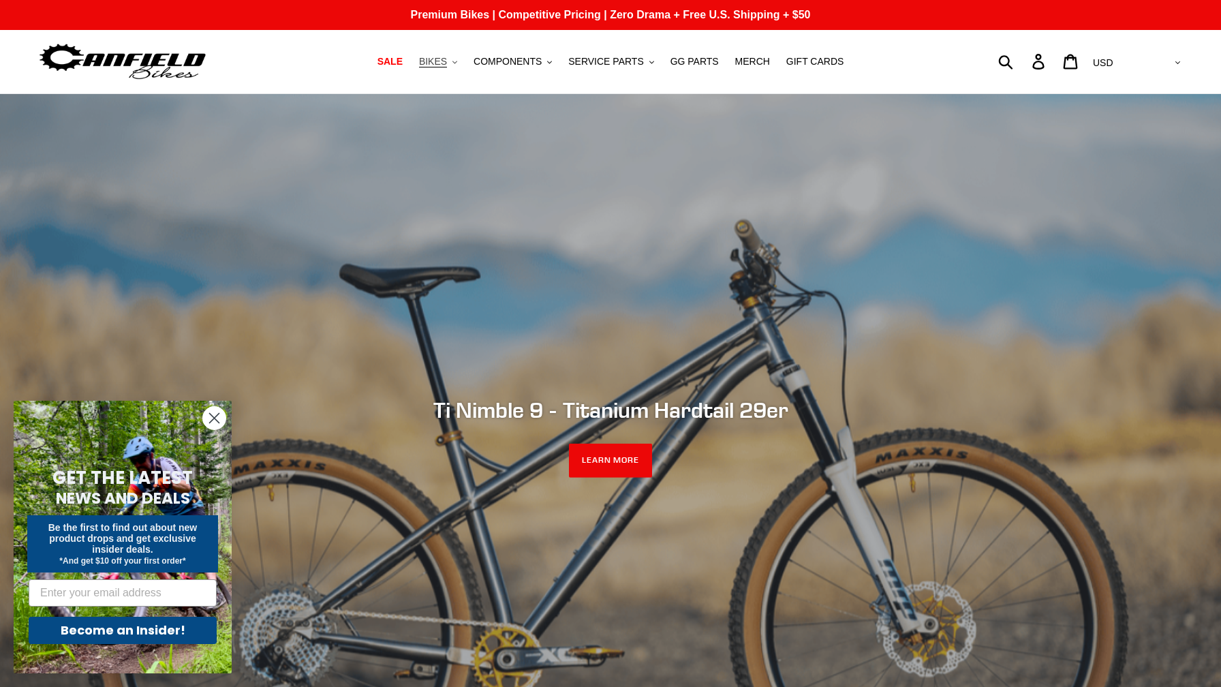
click at [456, 69] on button "BIKES .cls-1{fill:#231f20}" at bounding box center [438, 61] width 52 height 18
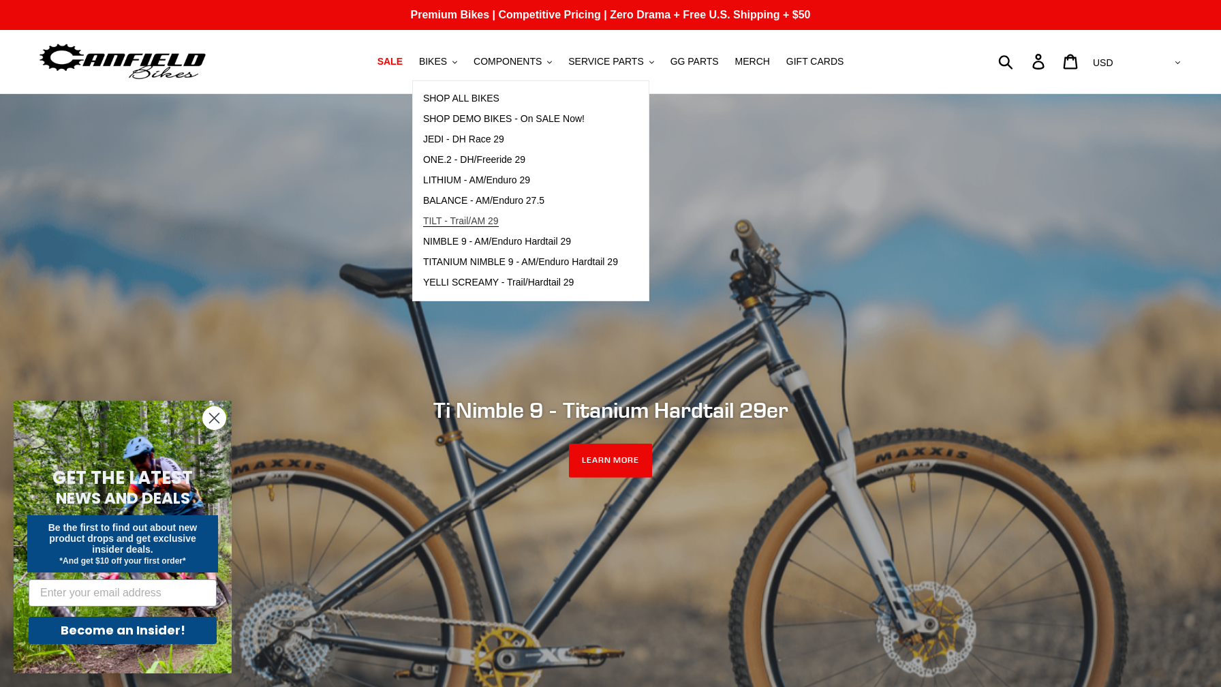
click at [486, 224] on span "TILT - Trail/AM 29" at bounding box center [461, 221] width 76 height 12
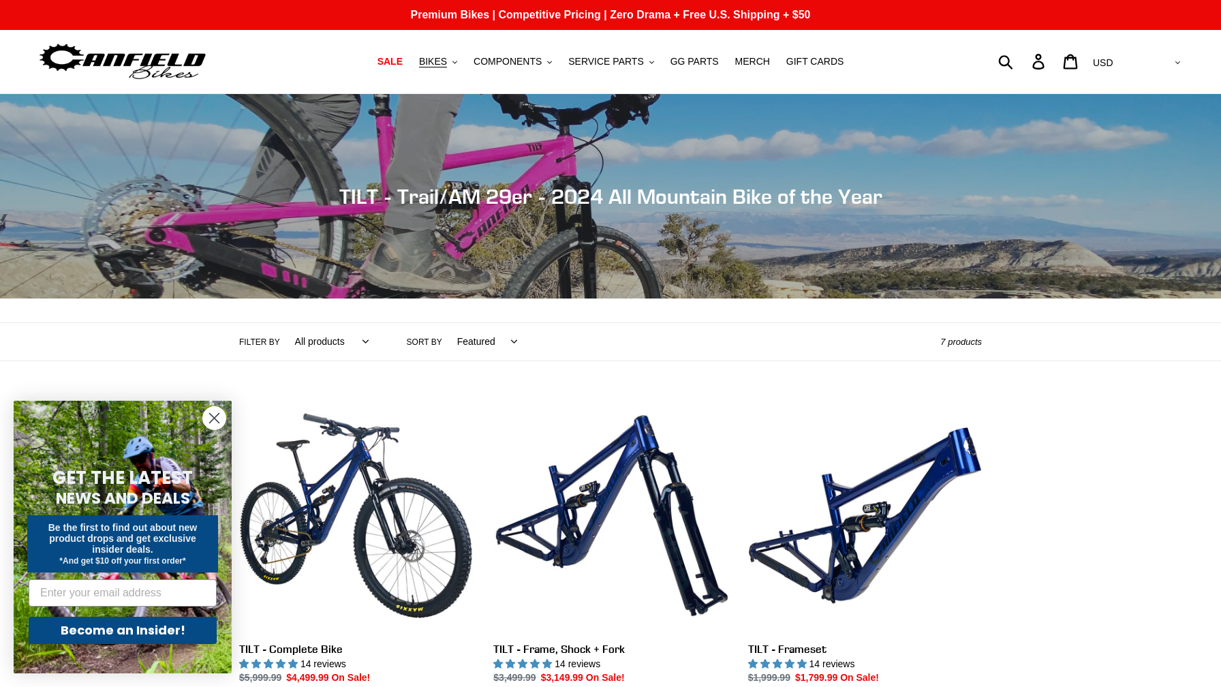
click at [461, 73] on nav "SALE BIKES .cls-1{fill:#231f20} SHOP ALL BIKES SHOP DEMO BIKES - On SALE Now! J…" at bounding box center [610, 61] width 573 height 63
click at [456, 69] on button "BIKES .cls-1{fill:#231f20}" at bounding box center [438, 61] width 52 height 18
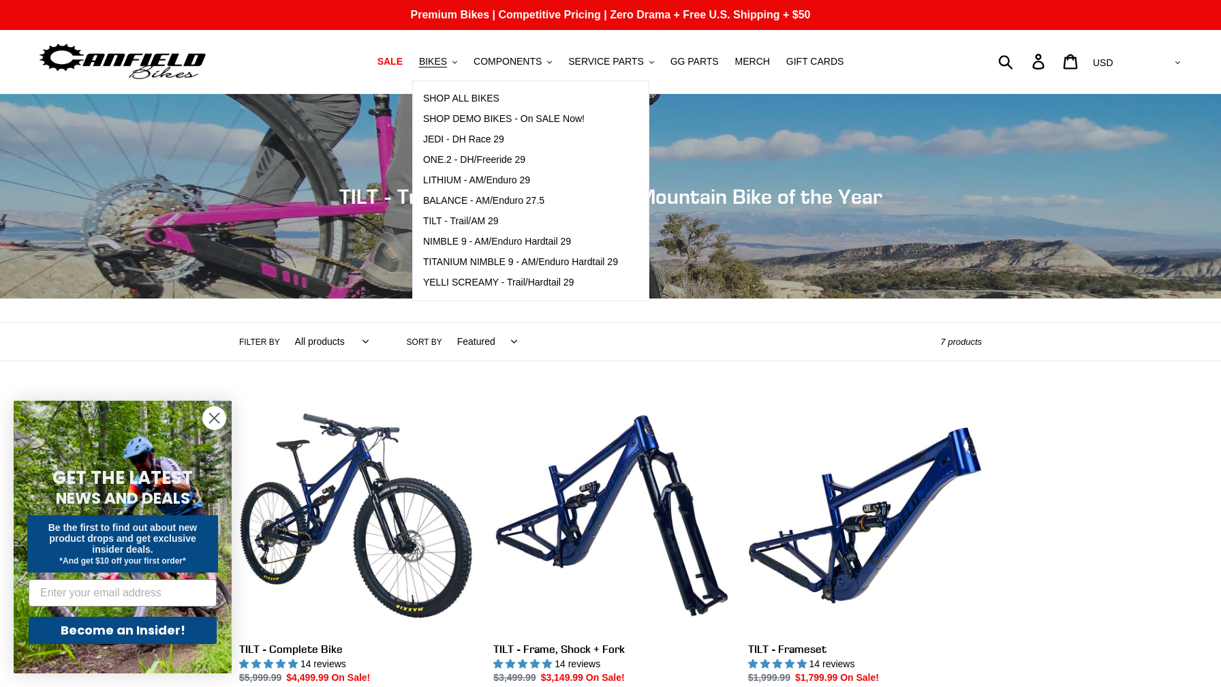
click at [908, 56] on div "Submit Search Log in Cart 0 items Currency AED AFN ALL AMD ANG AUD AWG AZN BAM …" at bounding box center [1040, 61] width 287 height 30
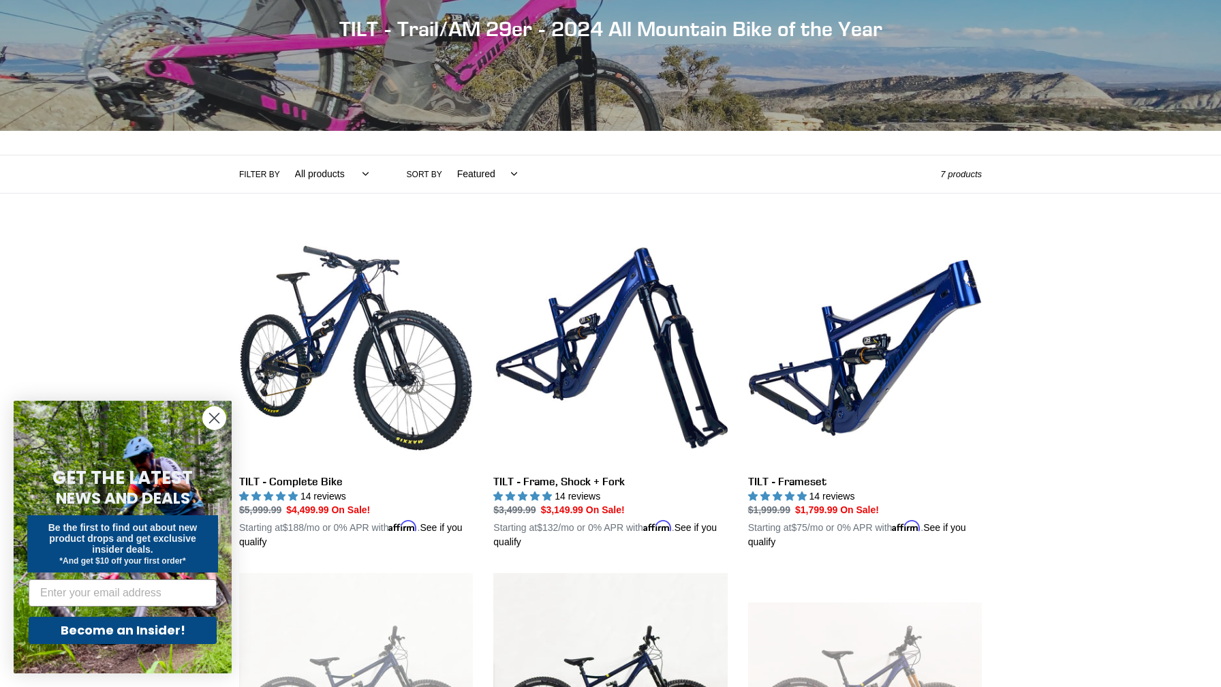
scroll to position [349, 0]
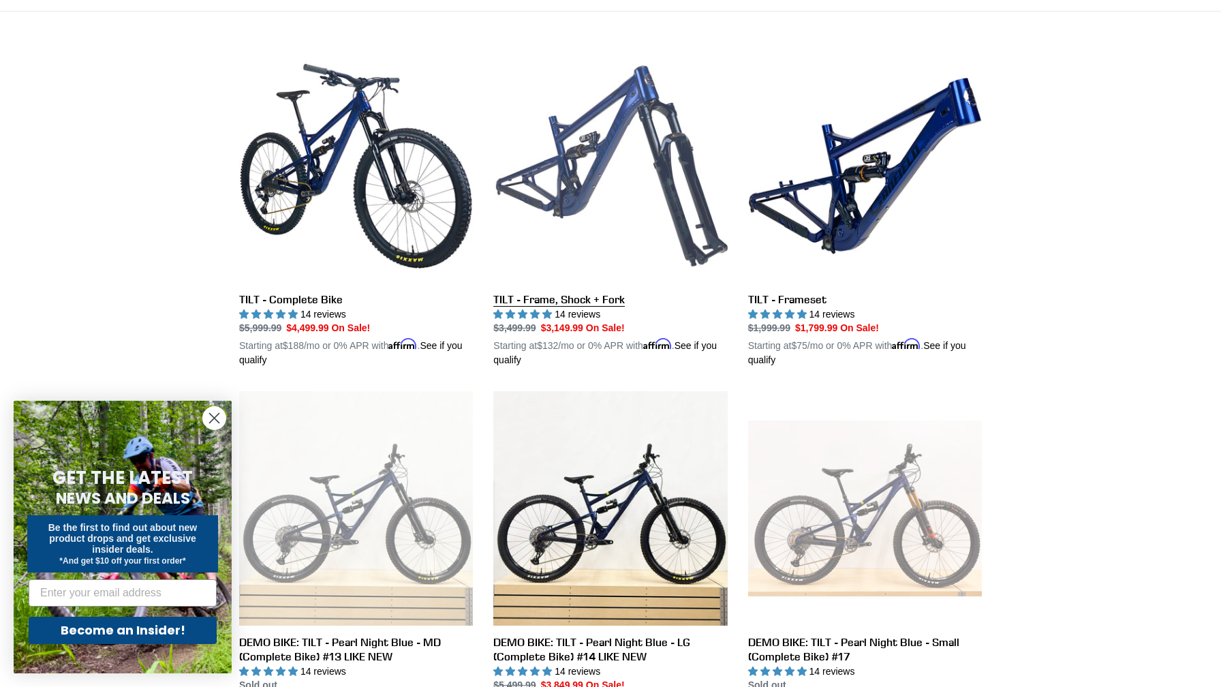
click at [619, 181] on link "TILT - Frame, Shock + Fork" at bounding box center [610, 208] width 234 height 319
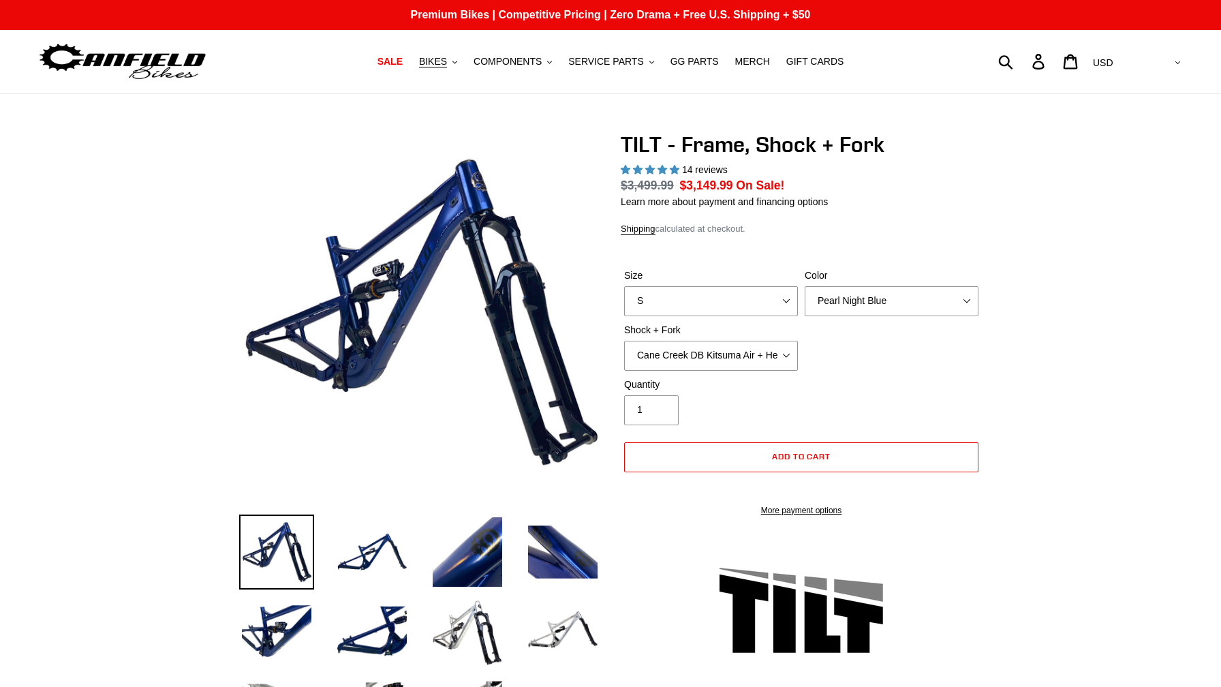
scroll to position [29, 0]
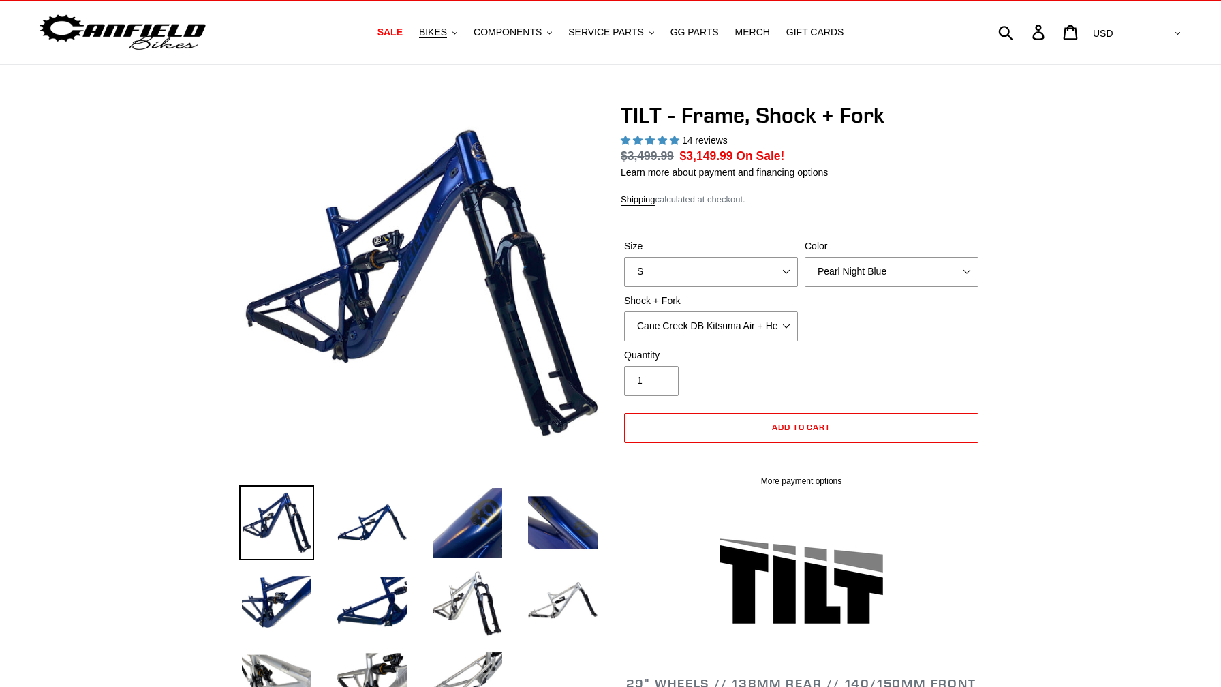
select select "highest-rating"
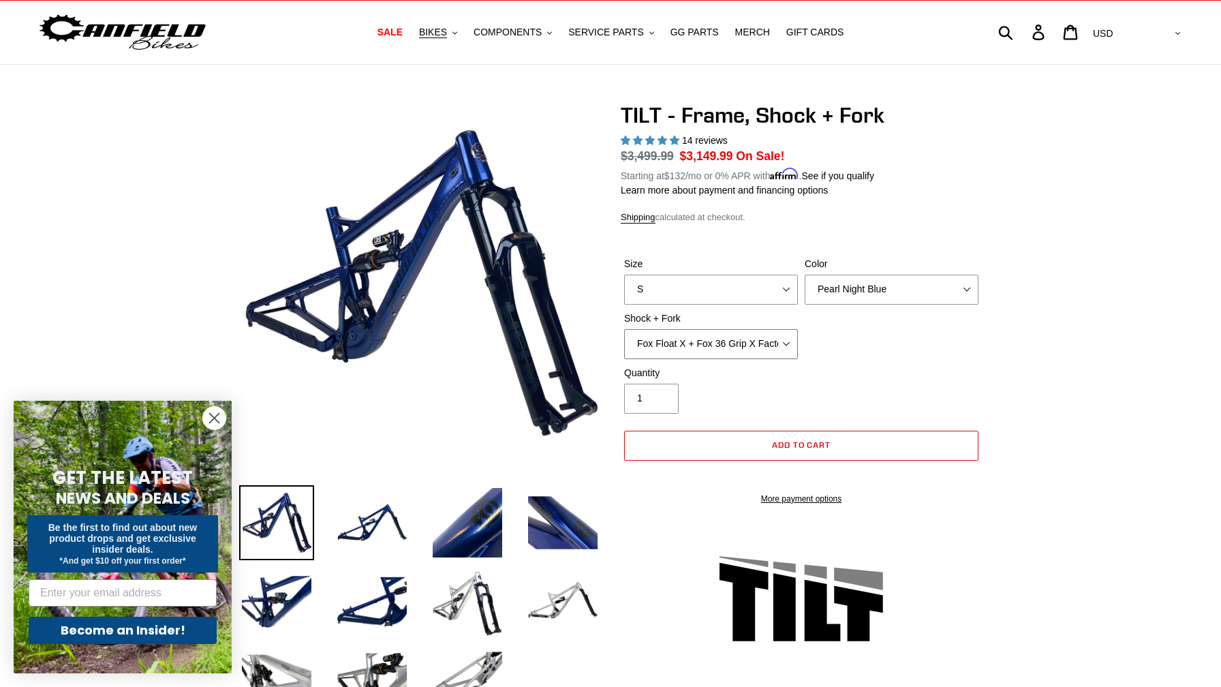
click option "Fox Float X + Fox 36 Grip X Factory 150mm" at bounding box center [0, 0] width 0 height 0
click option "EXT Storia V3-S + EXT Era V2.1" at bounding box center [0, 0] width 0 height 0
click option "Cane Creek DB Kitsuma Air + Helm MKII 140mm" at bounding box center [0, 0] width 0 height 0
click at [491, 524] on img at bounding box center [467, 522] width 75 height 75
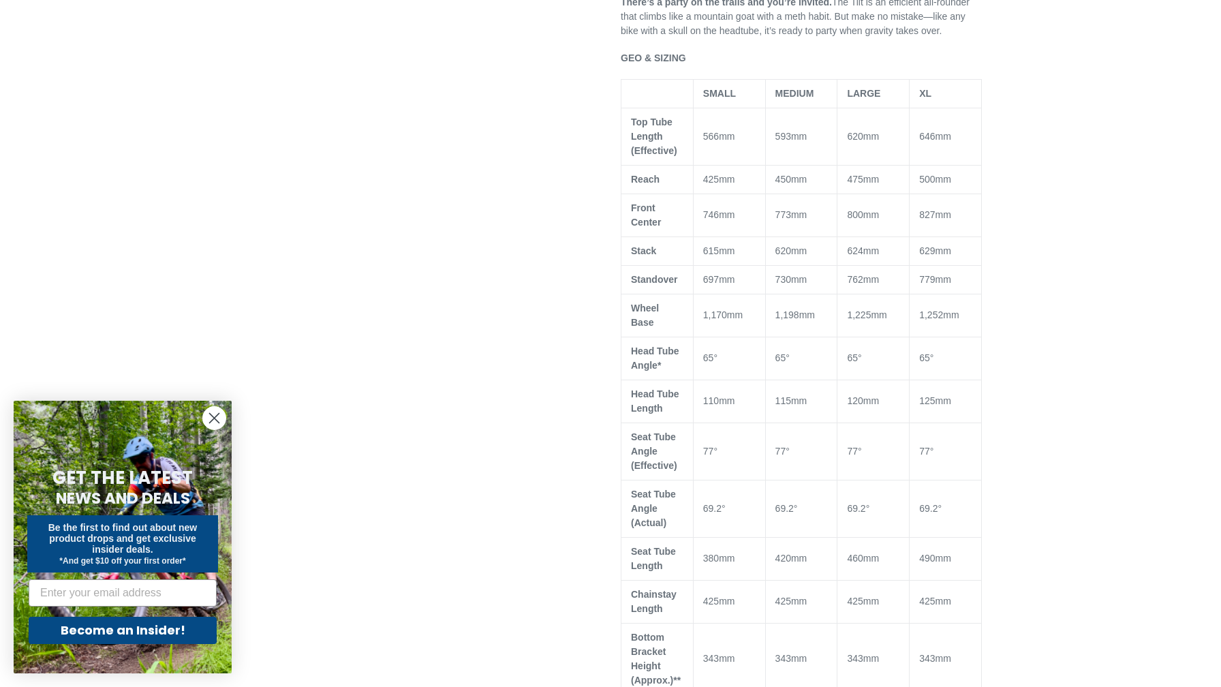
scroll to position [242, 0]
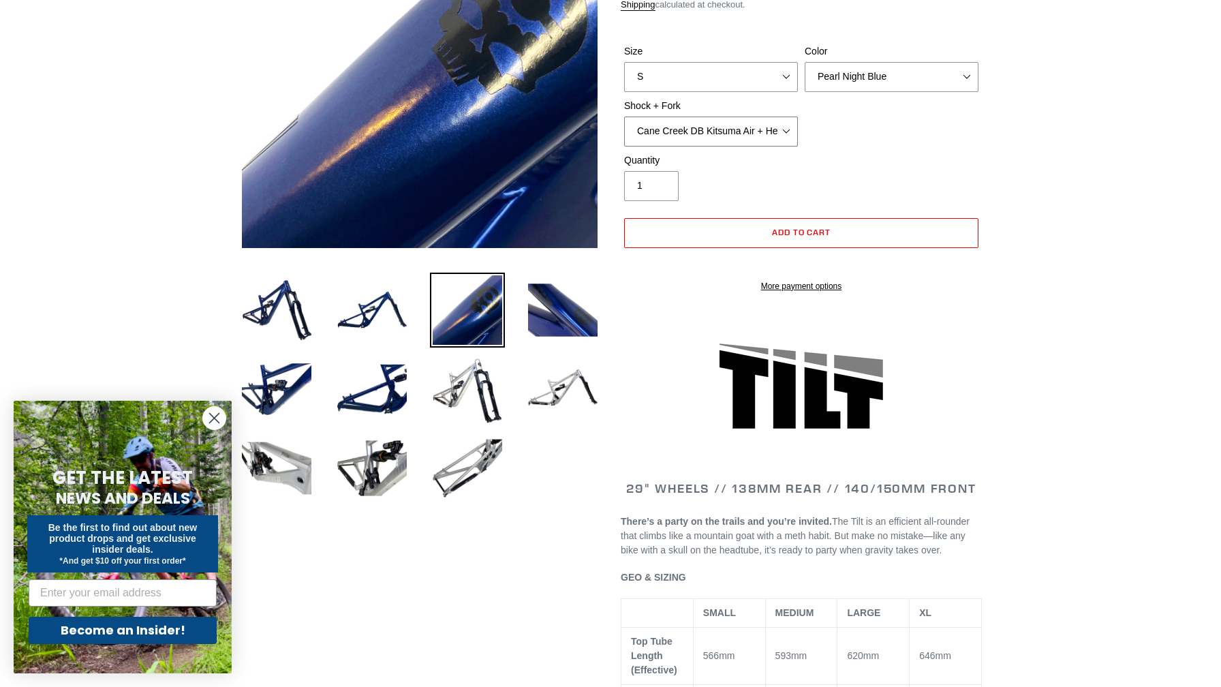
select select "Fox Float X + Fox 36 Grip X Factory 150mm"
click option "Fox Float X + Fox 36 Grip X Factory 150mm" at bounding box center [0, 0] width 0 height 0
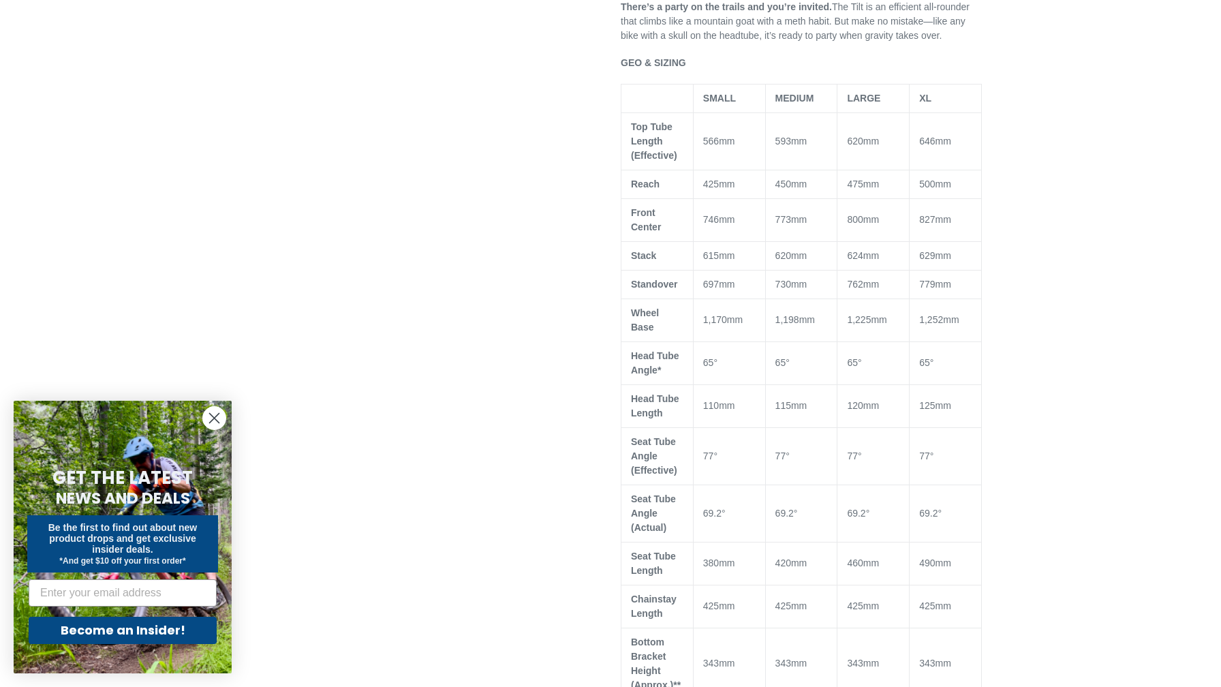
scroll to position [102, 0]
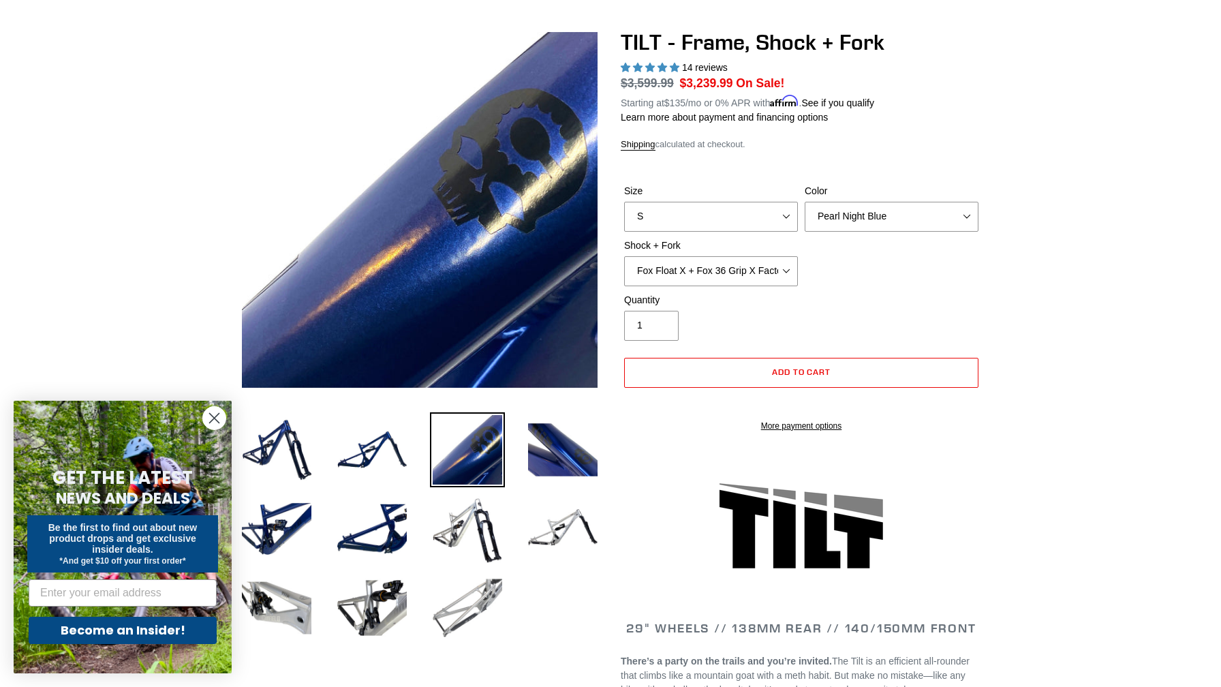
click at [471, 617] on img at bounding box center [467, 607] width 75 height 75
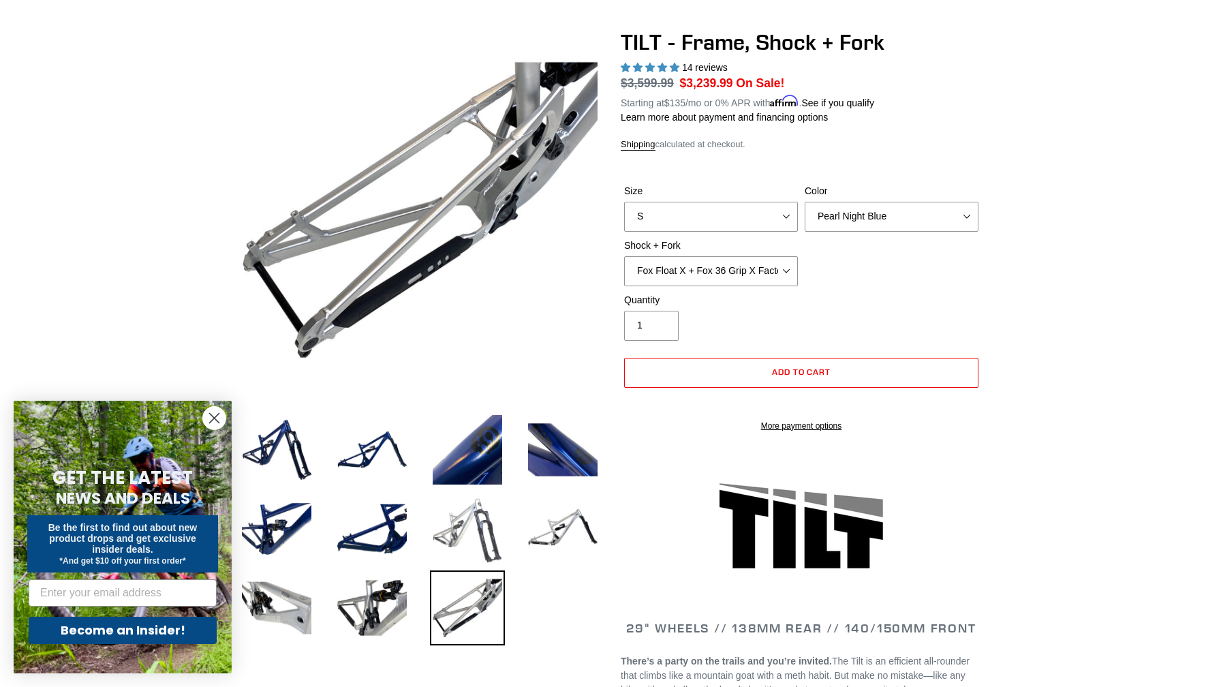
click at [484, 542] on img at bounding box center [467, 528] width 75 height 75
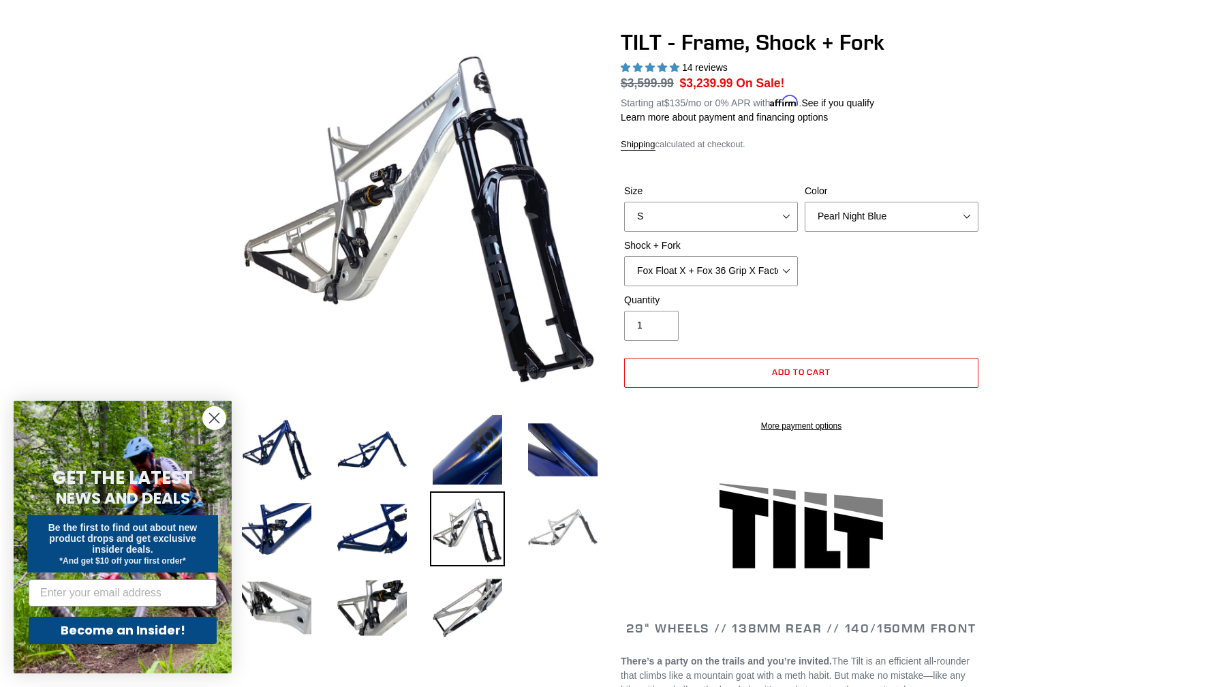
click at [563, 540] on img at bounding box center [562, 528] width 75 height 75
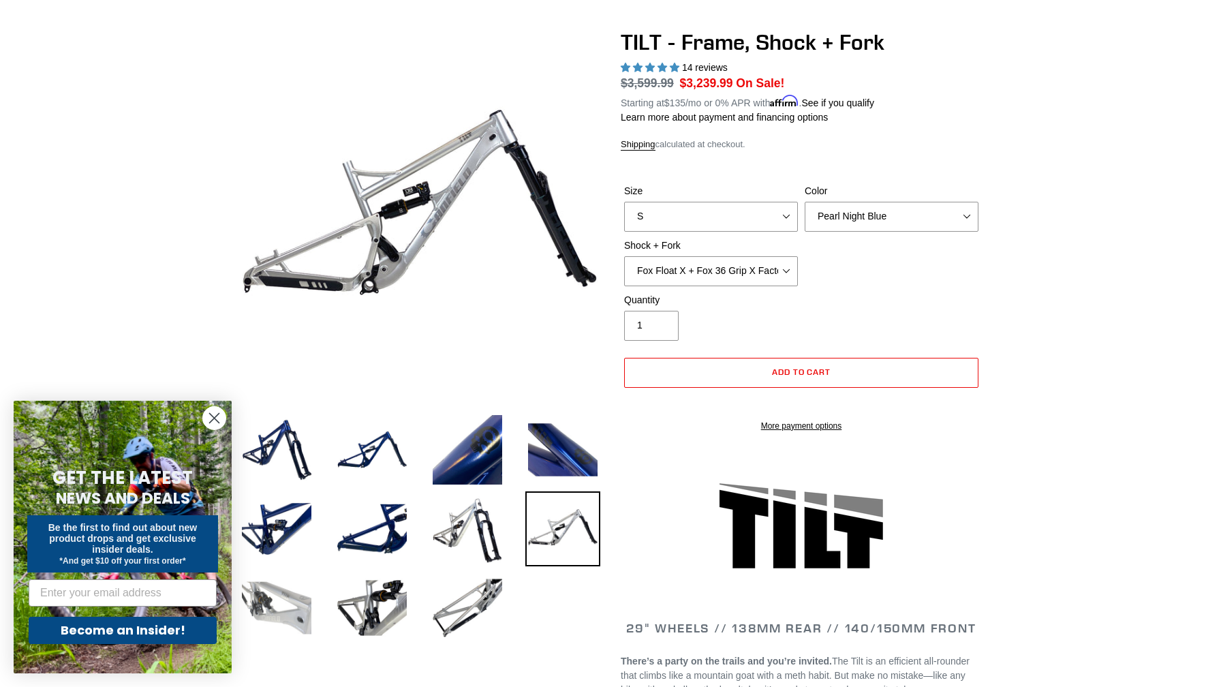
click at [305, 617] on img at bounding box center [276, 607] width 75 height 75
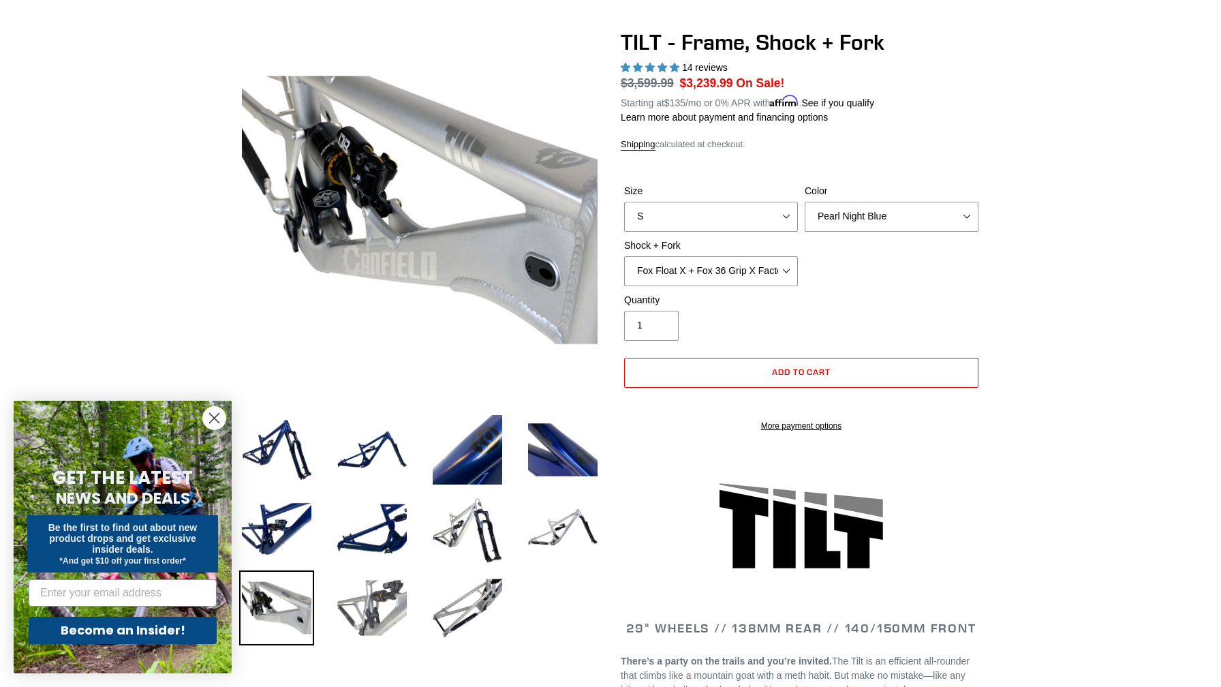
click at [349, 617] on img at bounding box center [371, 607] width 75 height 75
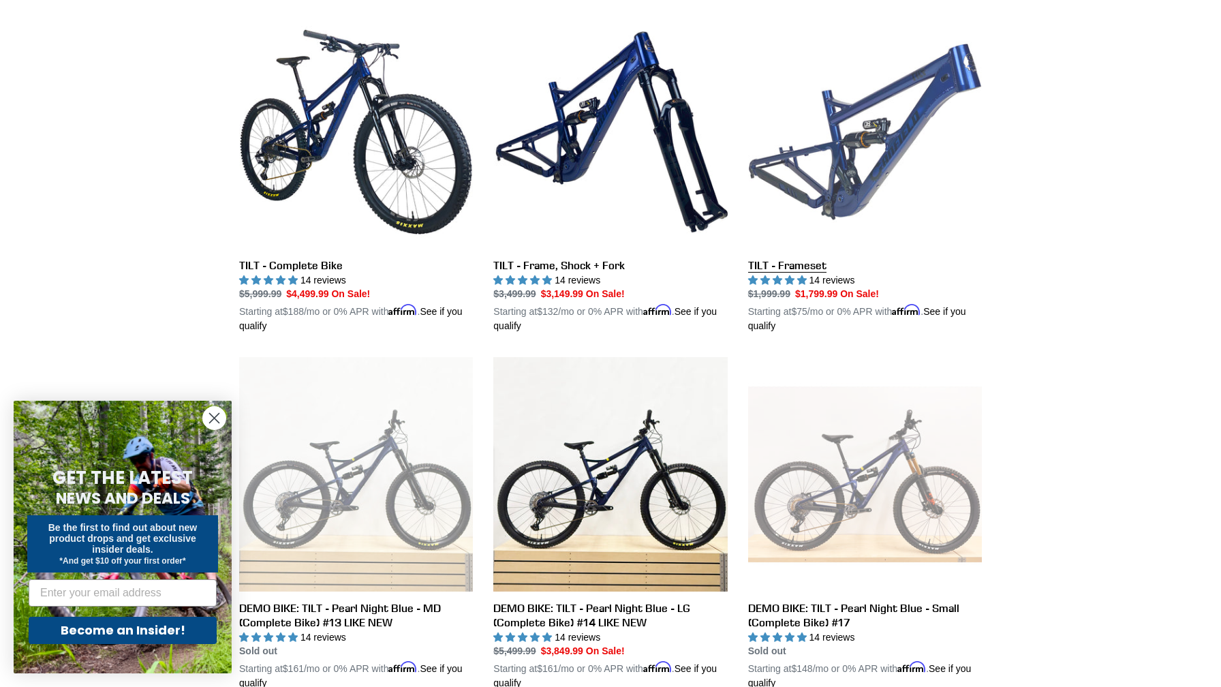
scroll to position [379, 0]
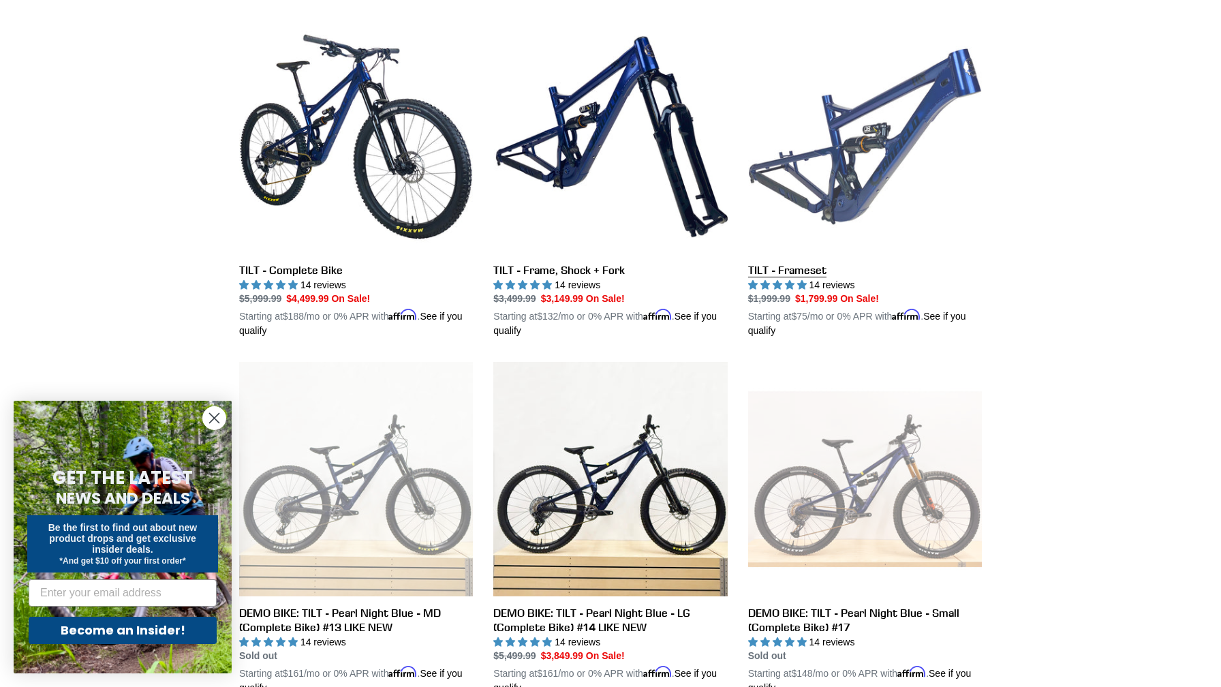
click at [850, 139] on link "TILT - Frameset" at bounding box center [865, 179] width 234 height 319
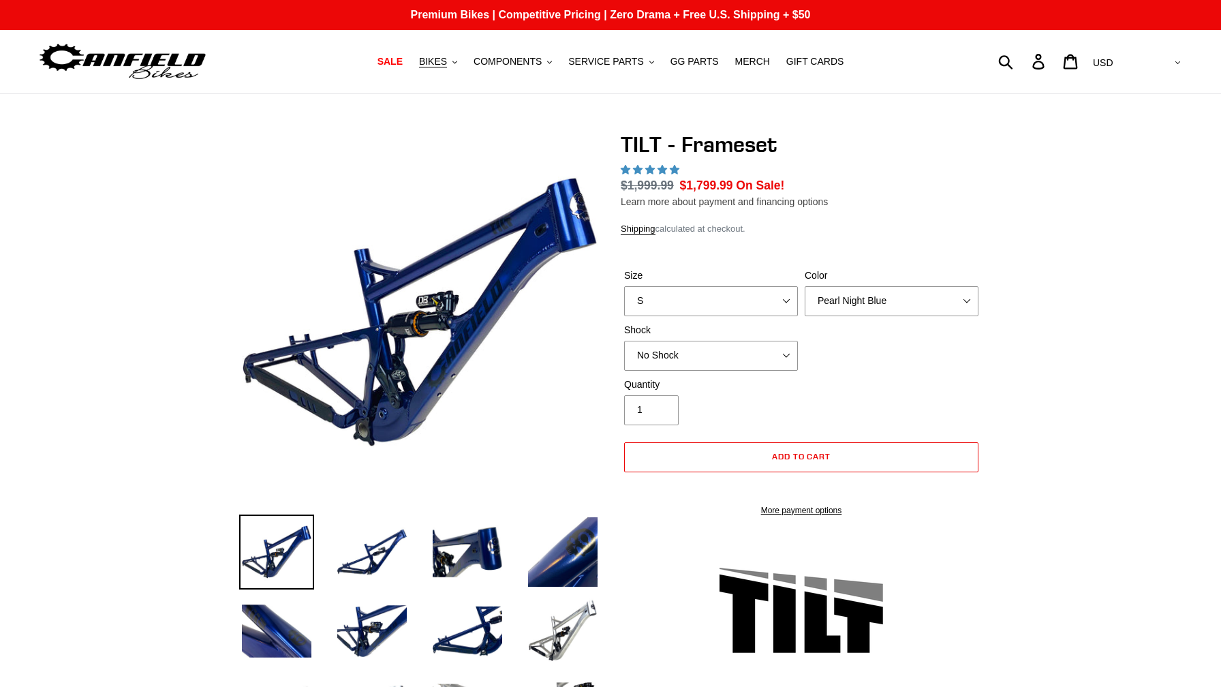
select select "highest-rating"
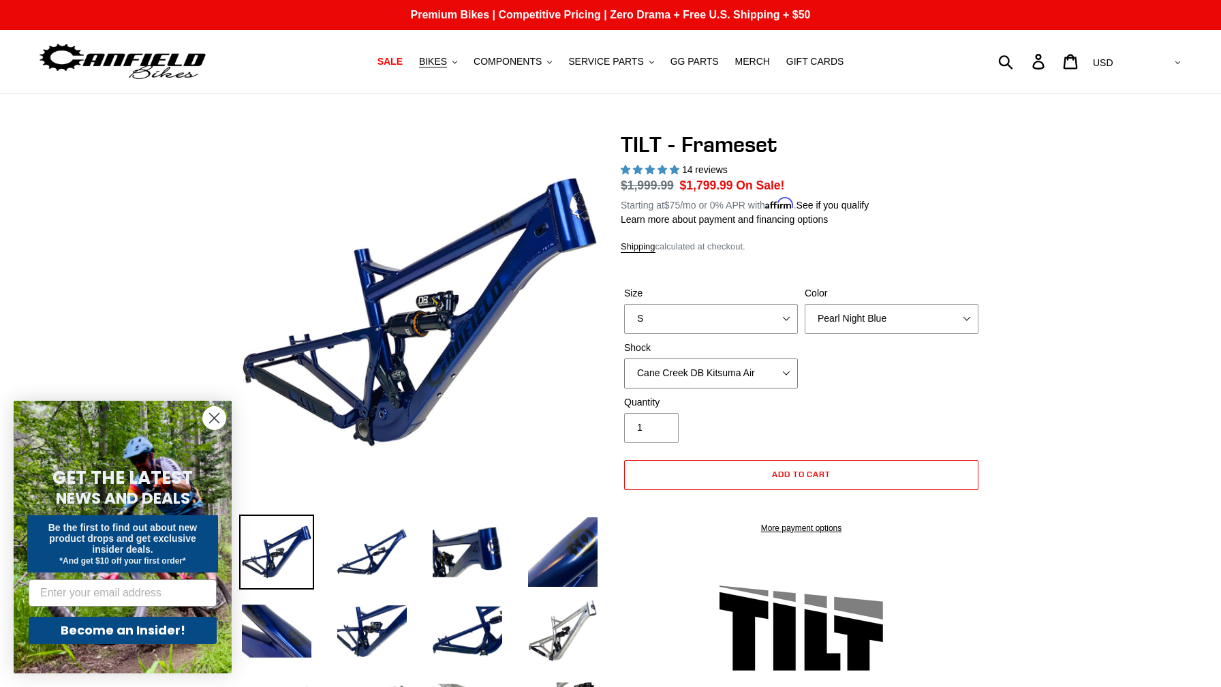
click option "Cane Creek DB Kitsuma Air" at bounding box center [0, 0] width 0 height 0
select select "No Shock"
click option "No Shock" at bounding box center [0, 0] width 0 height 0
click at [388, 578] on img at bounding box center [371, 551] width 75 height 75
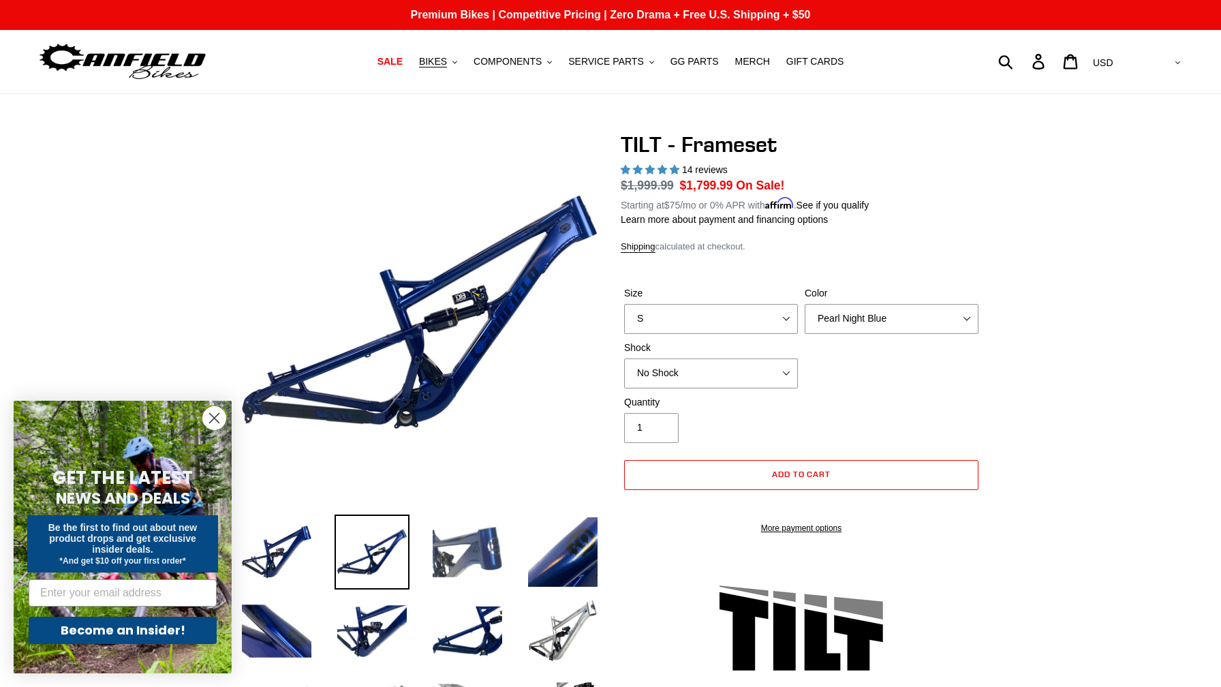
click at [439, 568] on img at bounding box center [467, 551] width 75 height 75
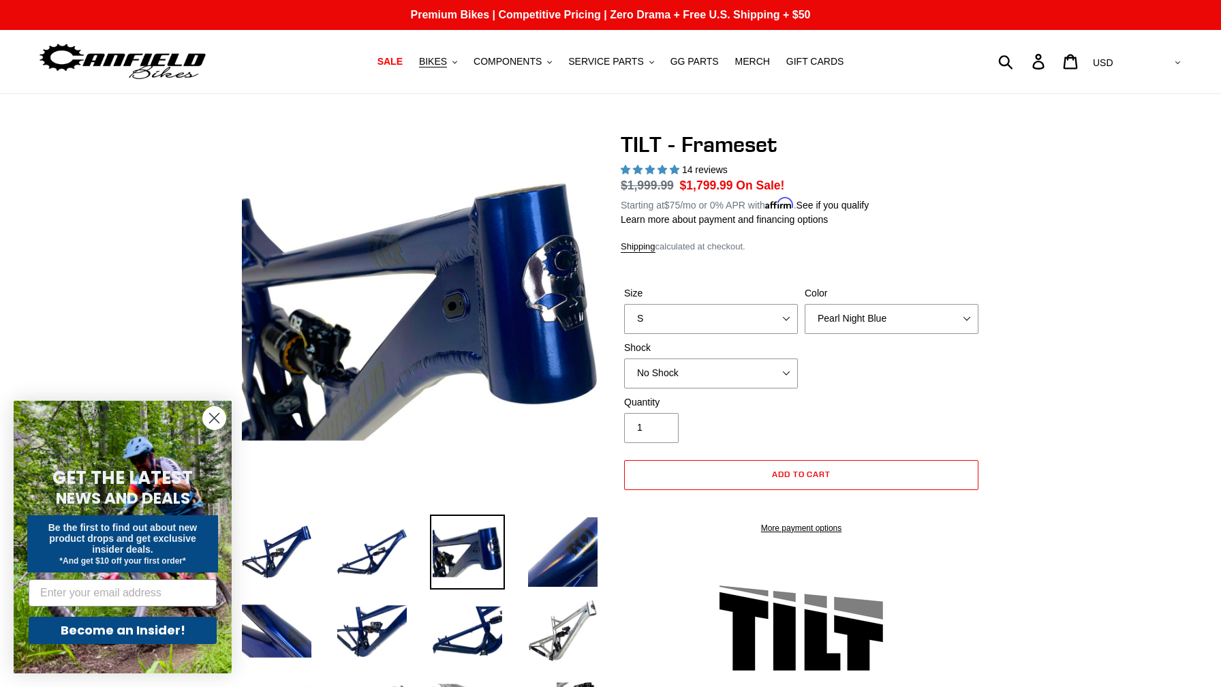
click at [520, 566] on li at bounding box center [552, 555] width 95 height 79
click at [557, 564] on img at bounding box center [562, 551] width 75 height 75
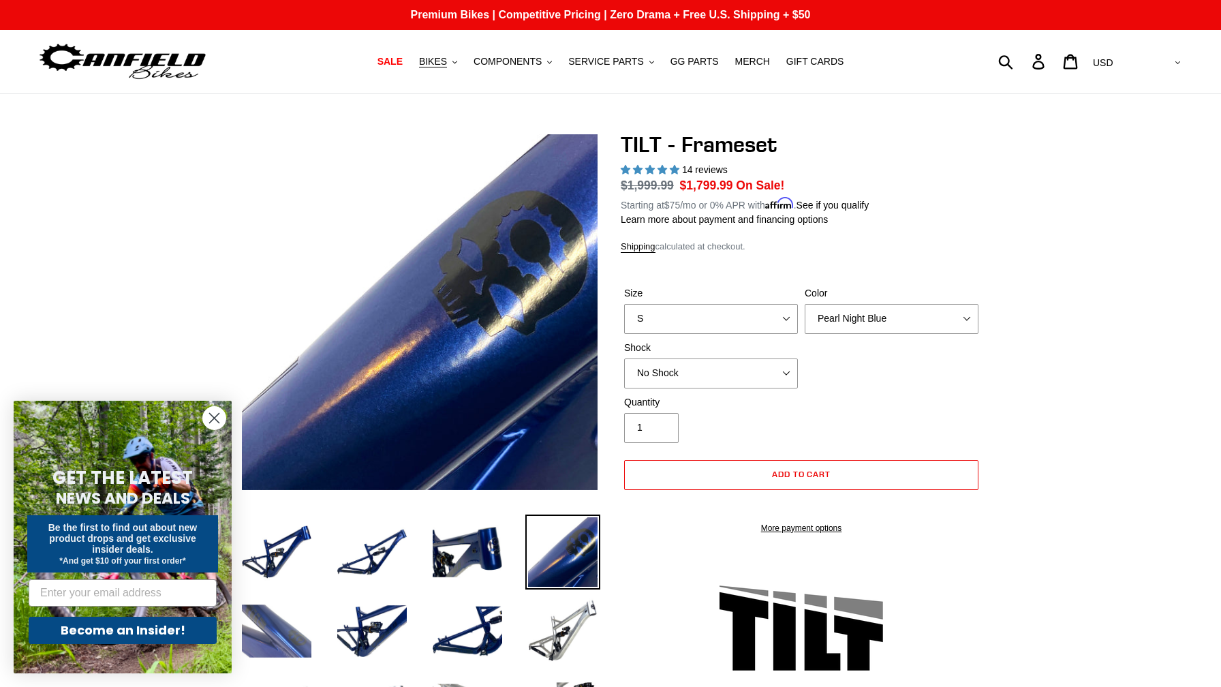
click at [269, 619] on img at bounding box center [276, 630] width 75 height 75
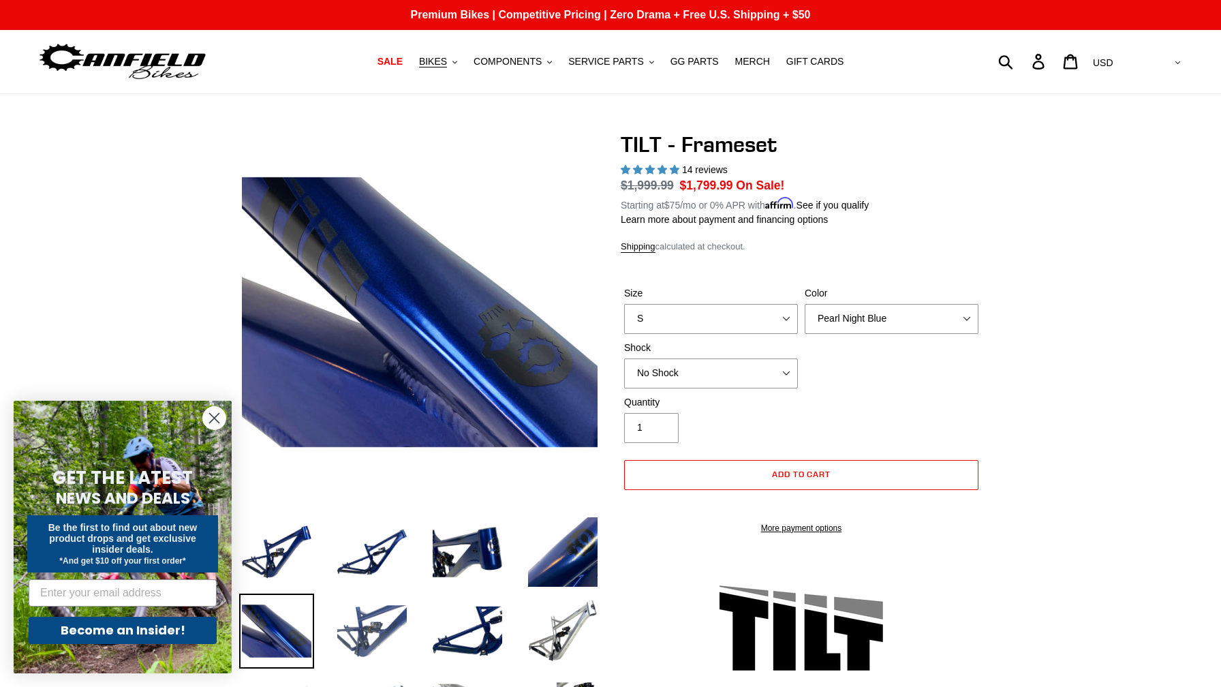
click at [369, 625] on img at bounding box center [371, 630] width 75 height 75
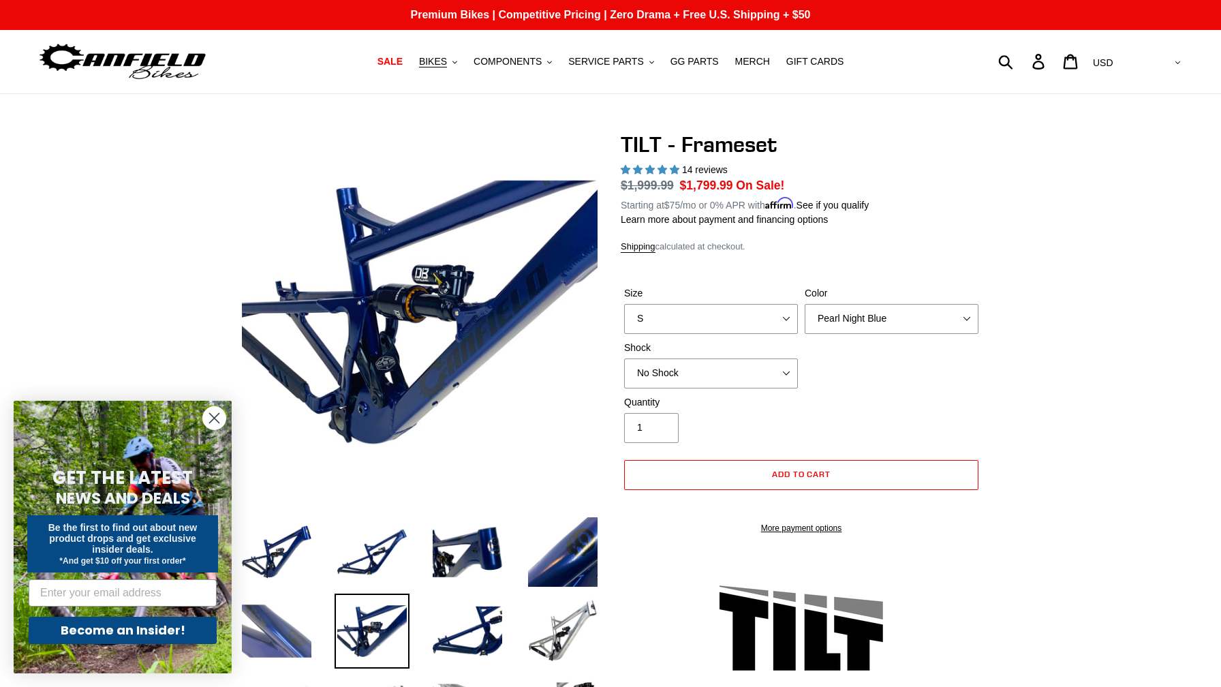
click at [271, 629] on img at bounding box center [276, 630] width 75 height 75
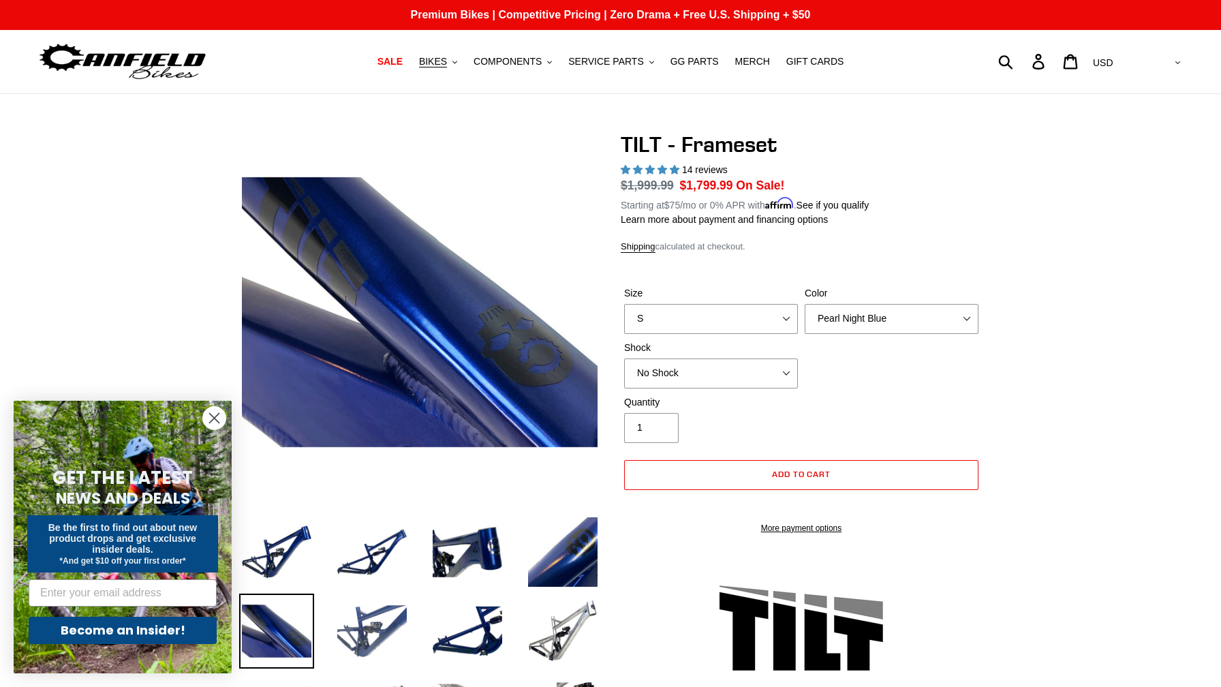
click at [349, 628] on img at bounding box center [371, 630] width 75 height 75
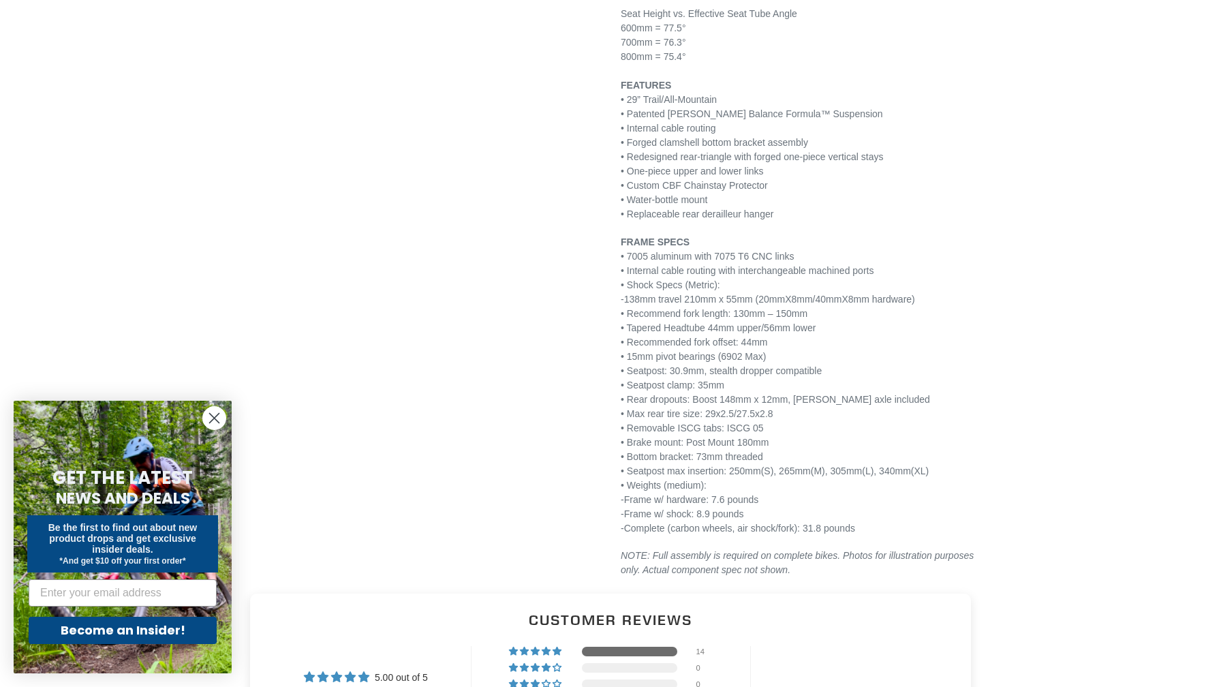
scroll to position [1645, 0]
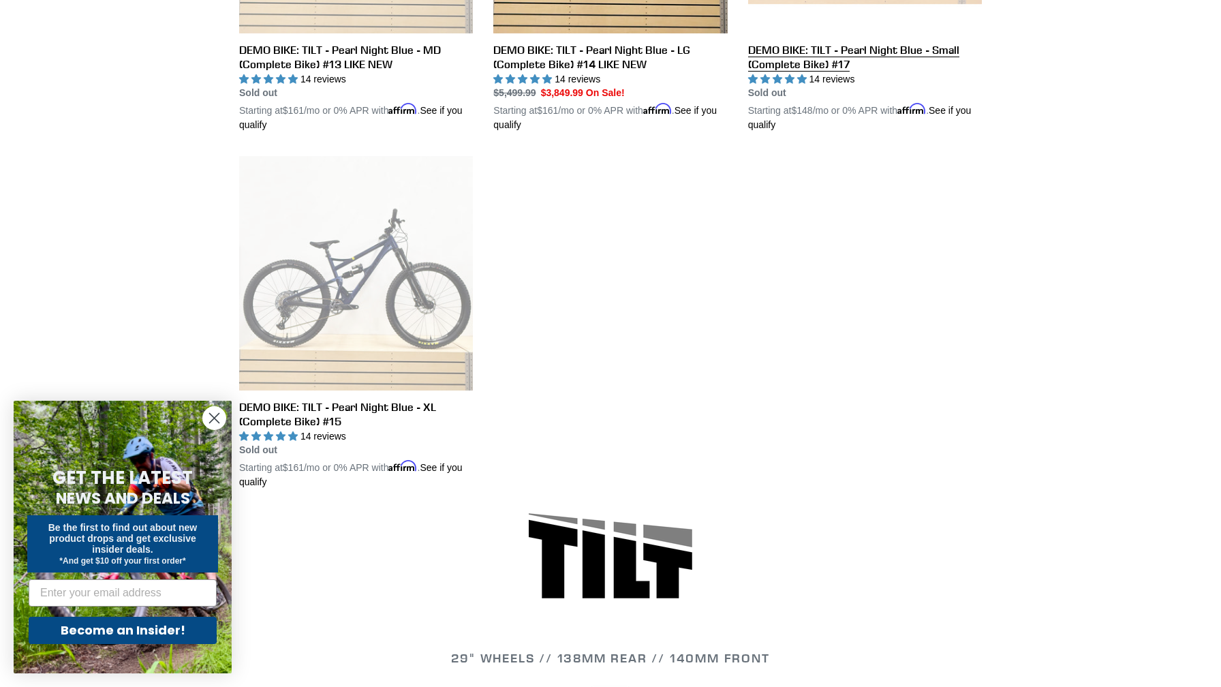
scroll to position [999, 0]
